Goal: Task Accomplishment & Management: Manage account settings

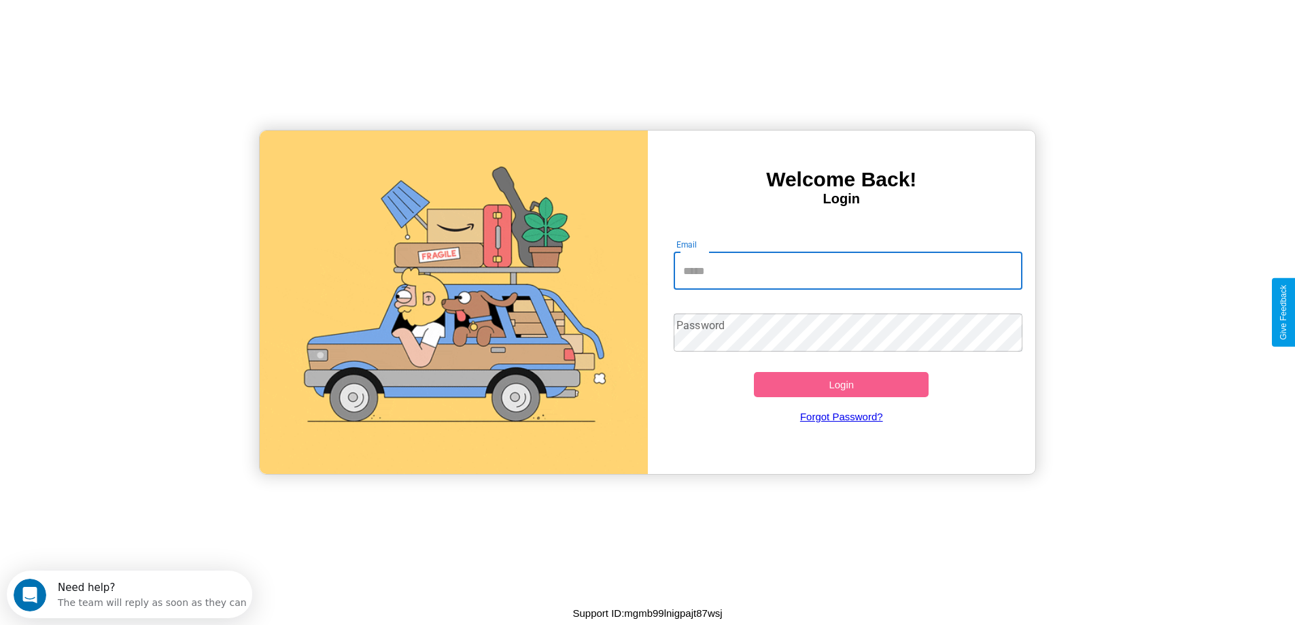
click at [848, 271] on input "Email" at bounding box center [848, 270] width 349 height 38
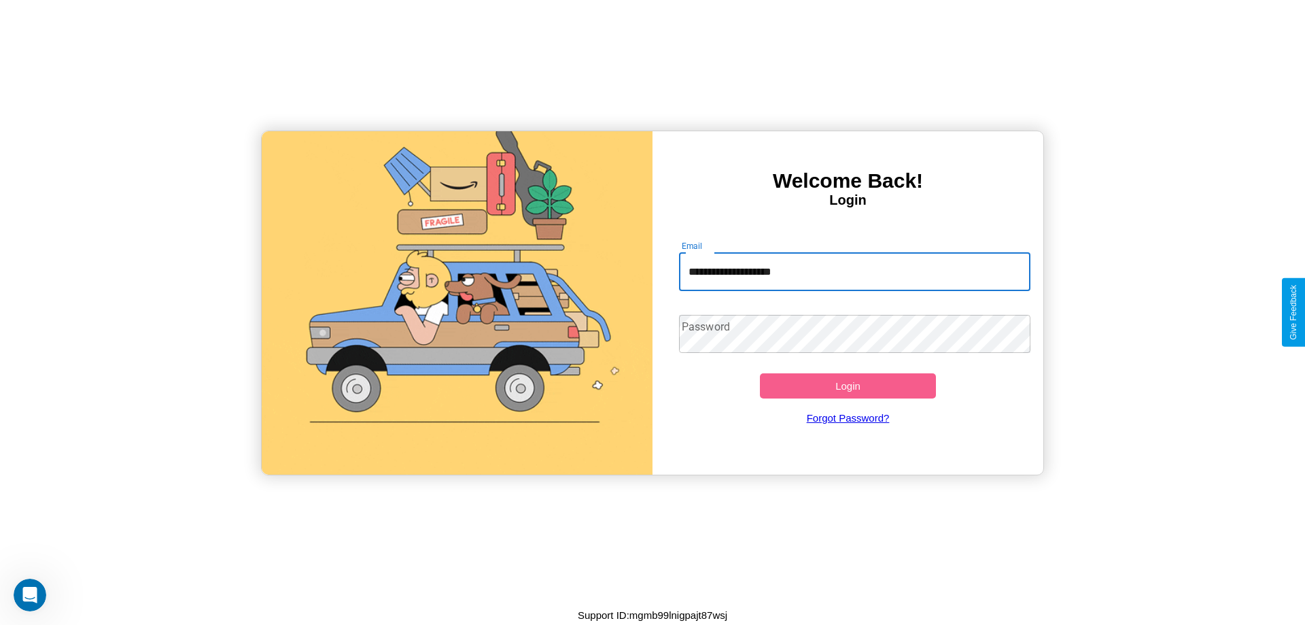
type input "**********"
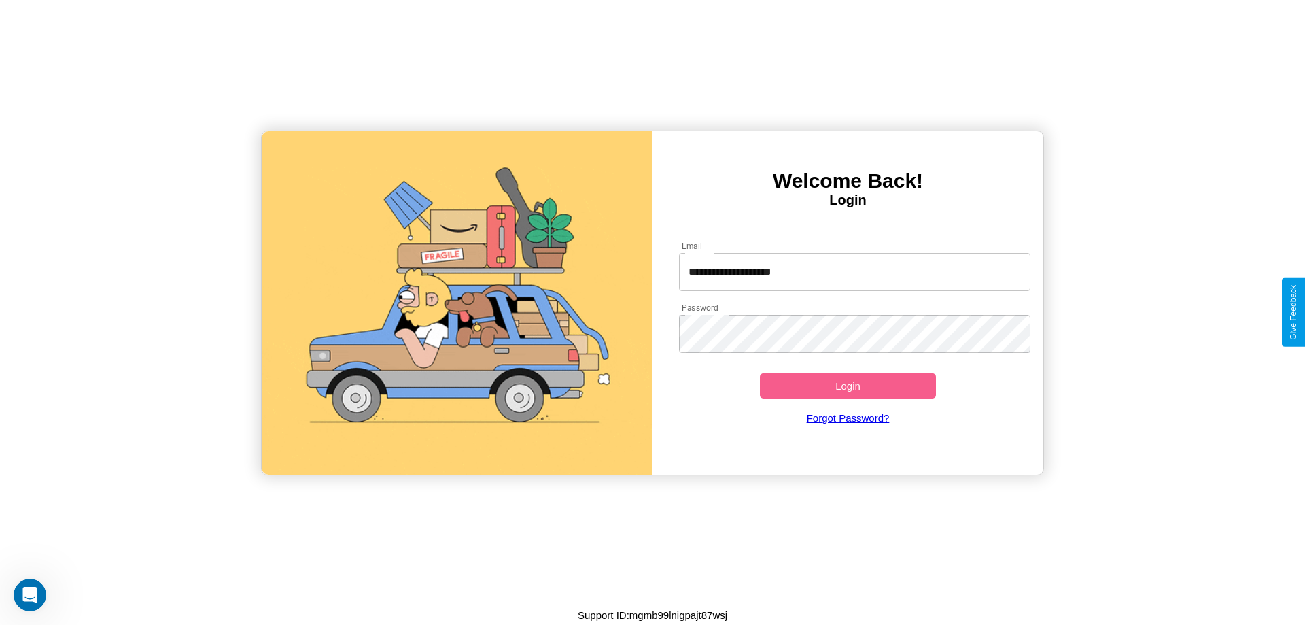
click at [848, 385] on button "Login" at bounding box center [848, 385] width 176 height 25
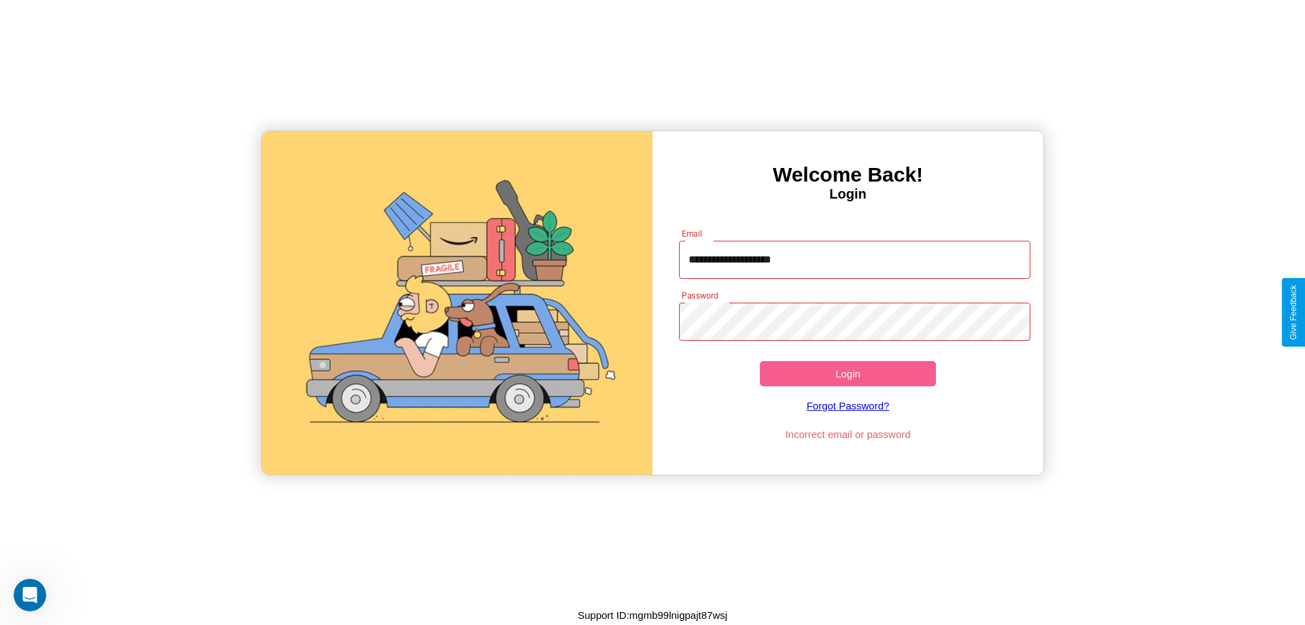
click at [848, 373] on button "Login" at bounding box center [848, 373] width 176 height 25
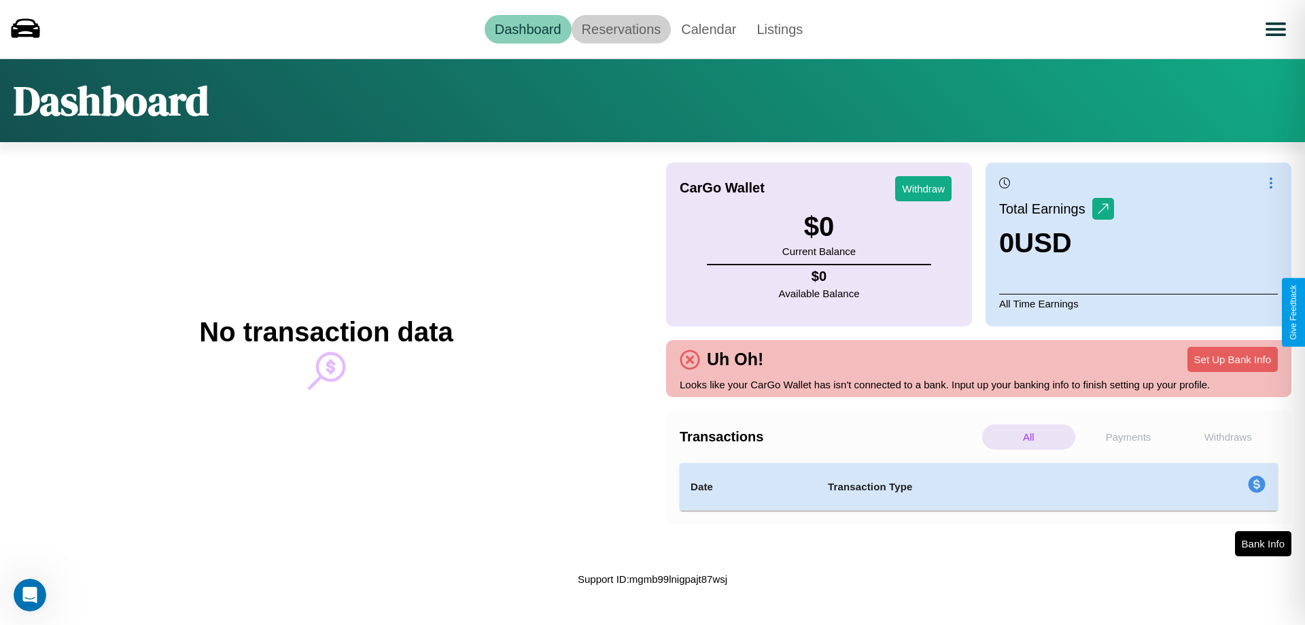
click at [621, 29] on link "Reservations" at bounding box center [622, 29] width 100 height 29
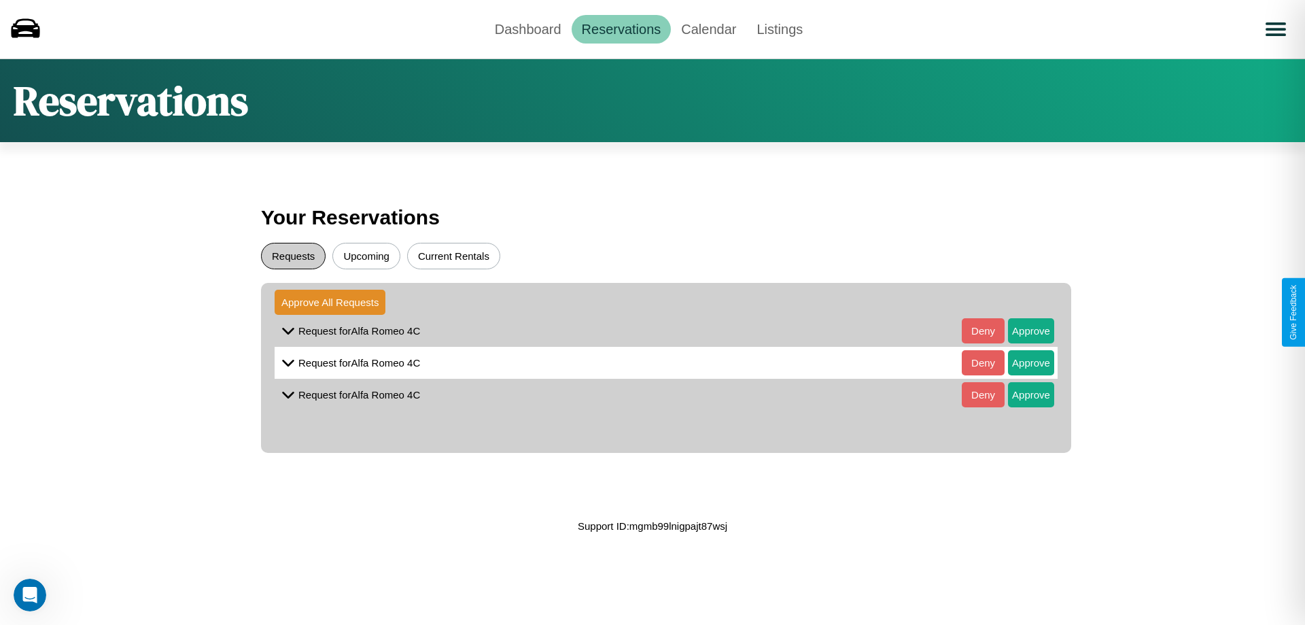
click at [293, 256] on button "Requests" at bounding box center [293, 256] width 65 height 27
click at [1021, 330] on button "Approve" at bounding box center [1031, 330] width 46 height 25
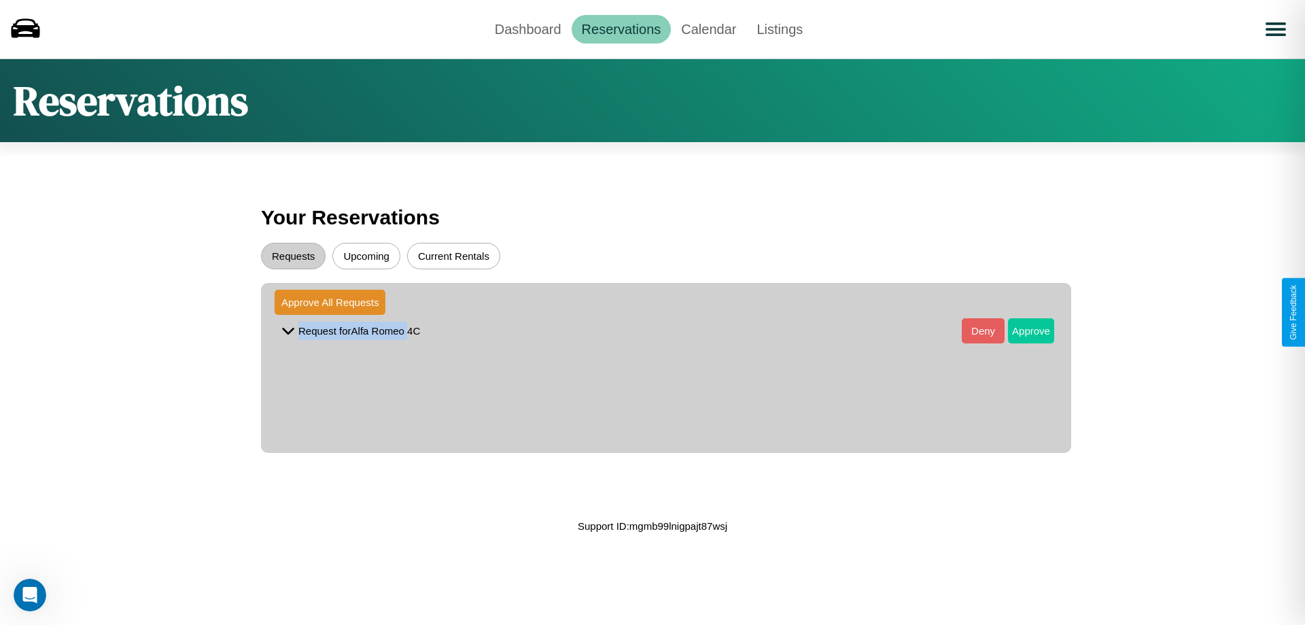
click at [1021, 330] on button "Approve" at bounding box center [1031, 330] width 46 height 25
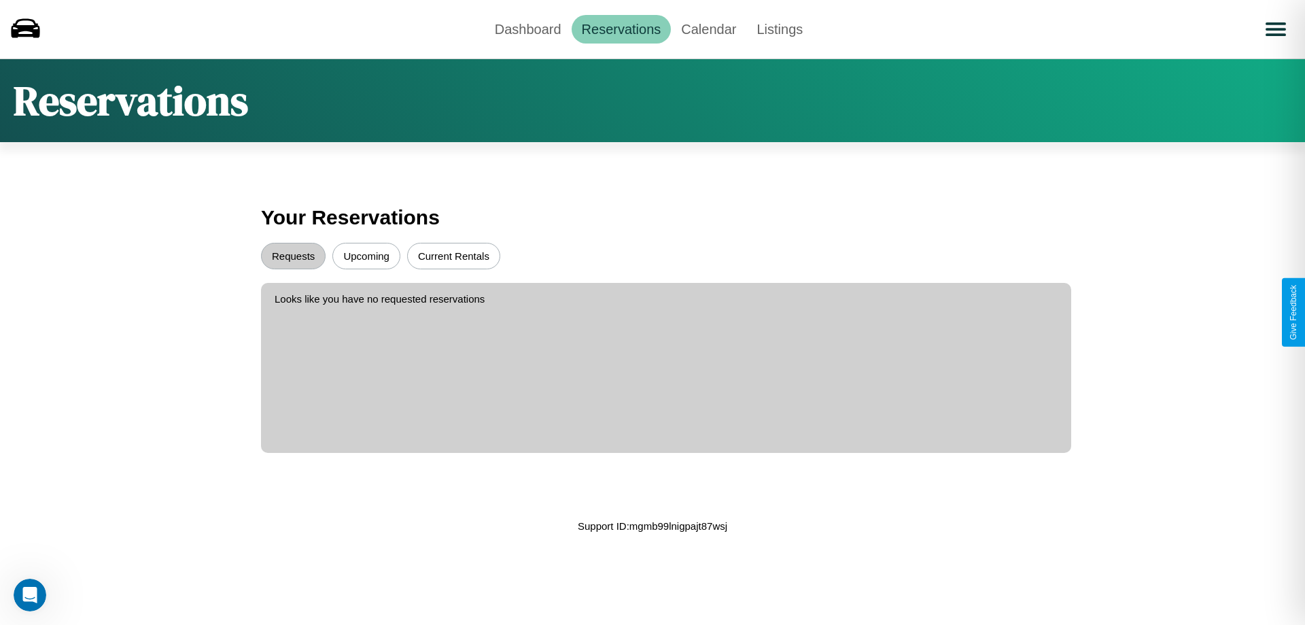
click at [366, 256] on button "Upcoming" at bounding box center [366, 256] width 68 height 27
click at [527, 29] on link "Dashboard" at bounding box center [528, 29] width 87 height 29
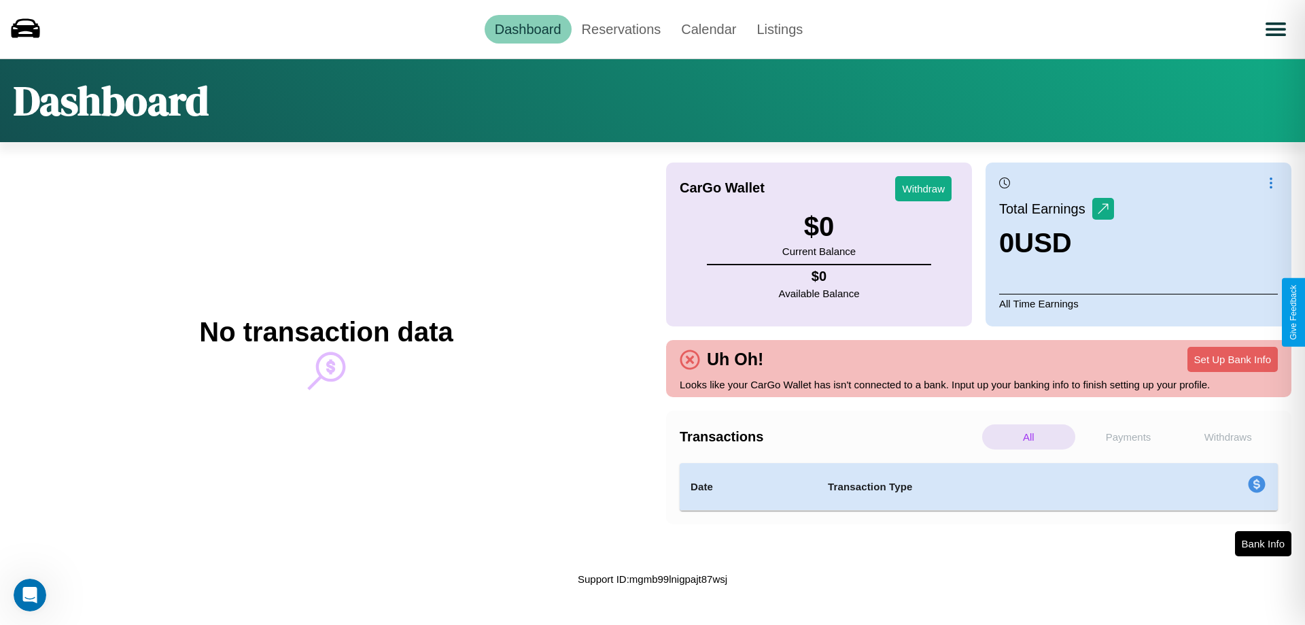
click at [1228, 436] on p "Withdraws" at bounding box center [1227, 436] width 93 height 25
click at [1128, 436] on p "Payments" at bounding box center [1128, 436] width 93 height 25
click at [1028, 436] on p "All" at bounding box center [1028, 436] width 93 height 25
click at [1128, 436] on p "Payments" at bounding box center [1128, 436] width 93 height 25
